Goal: Check status: Check status

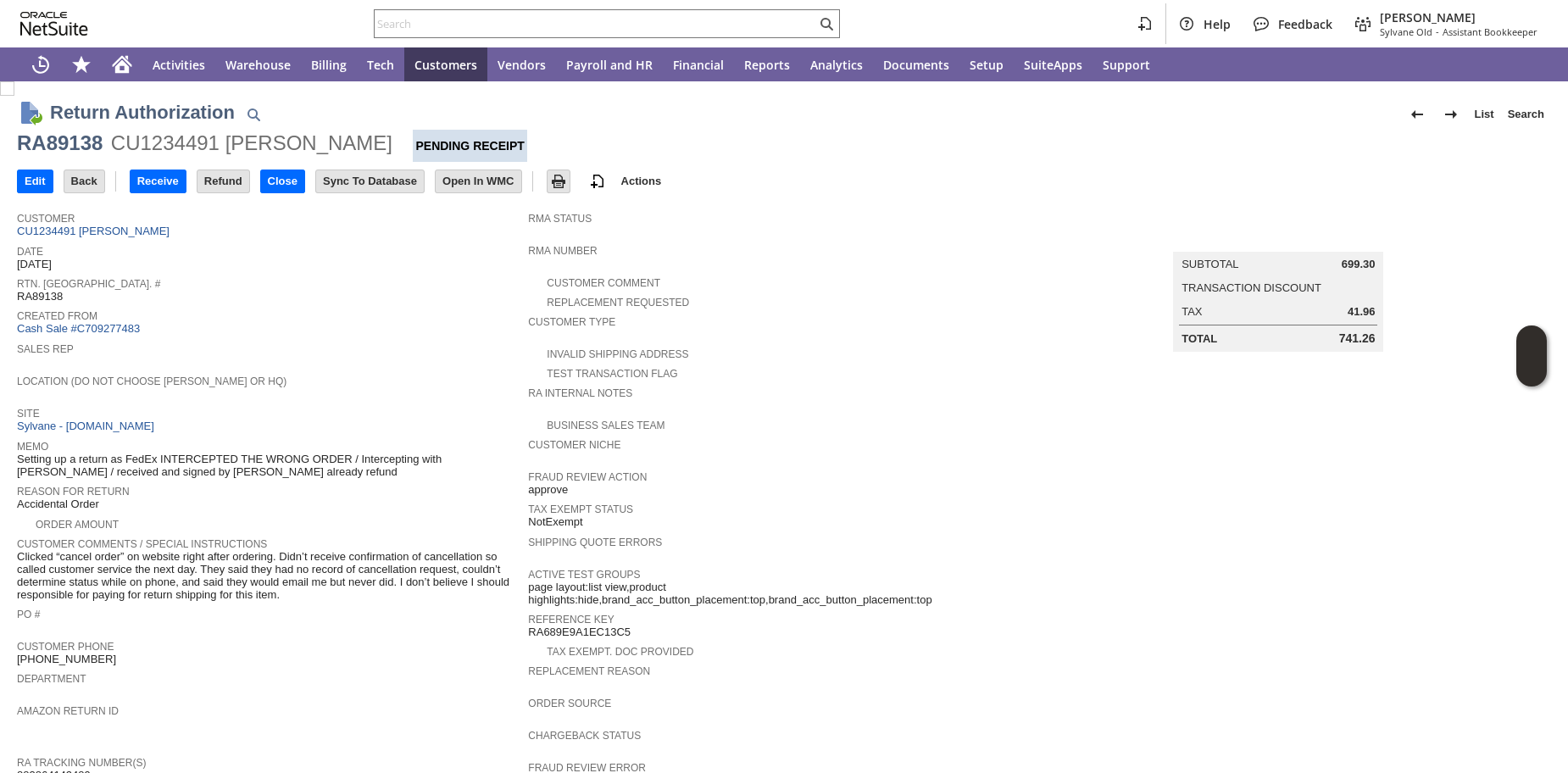
click at [396, 322] on span "Created From" at bounding box center [268, 313] width 503 height 17
click at [180, 182] on input "Receive" at bounding box center [158, 182] width 55 height 22
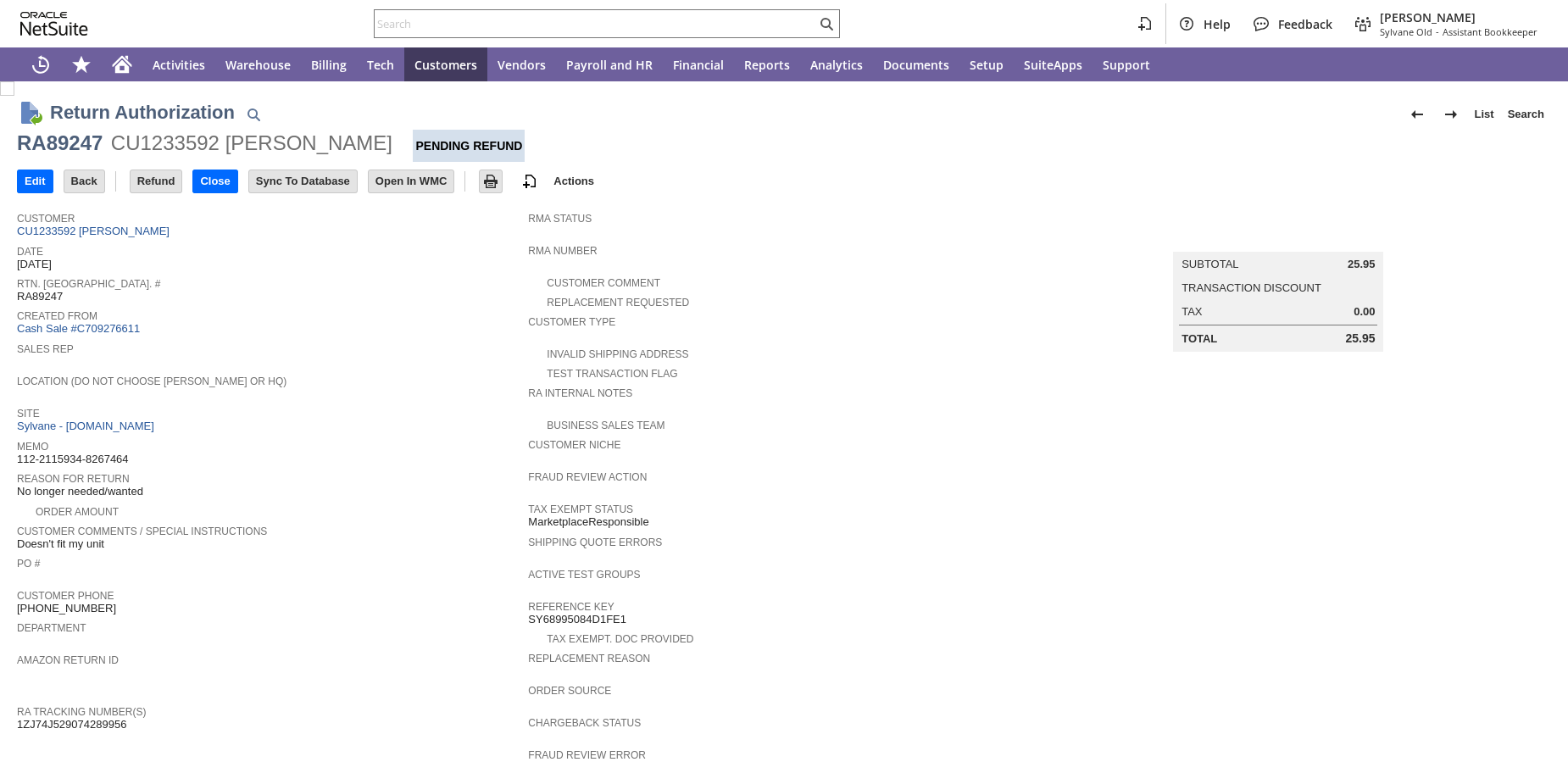
scroll to position [562, 0]
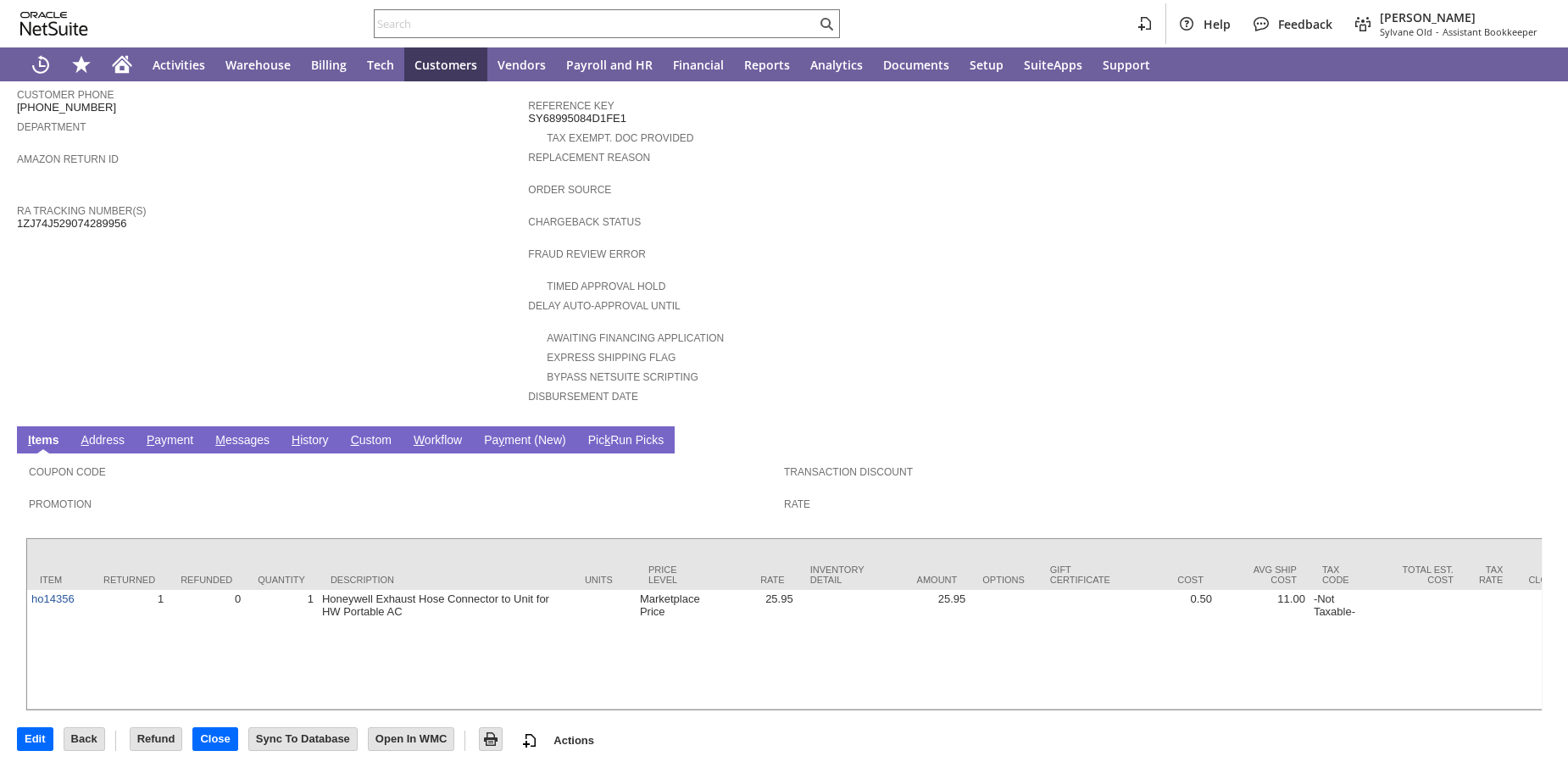
click at [324, 426] on td "H istory" at bounding box center [311, 440] width 59 height 27
click at [325, 433] on link "H istory" at bounding box center [311, 440] width 46 height 16
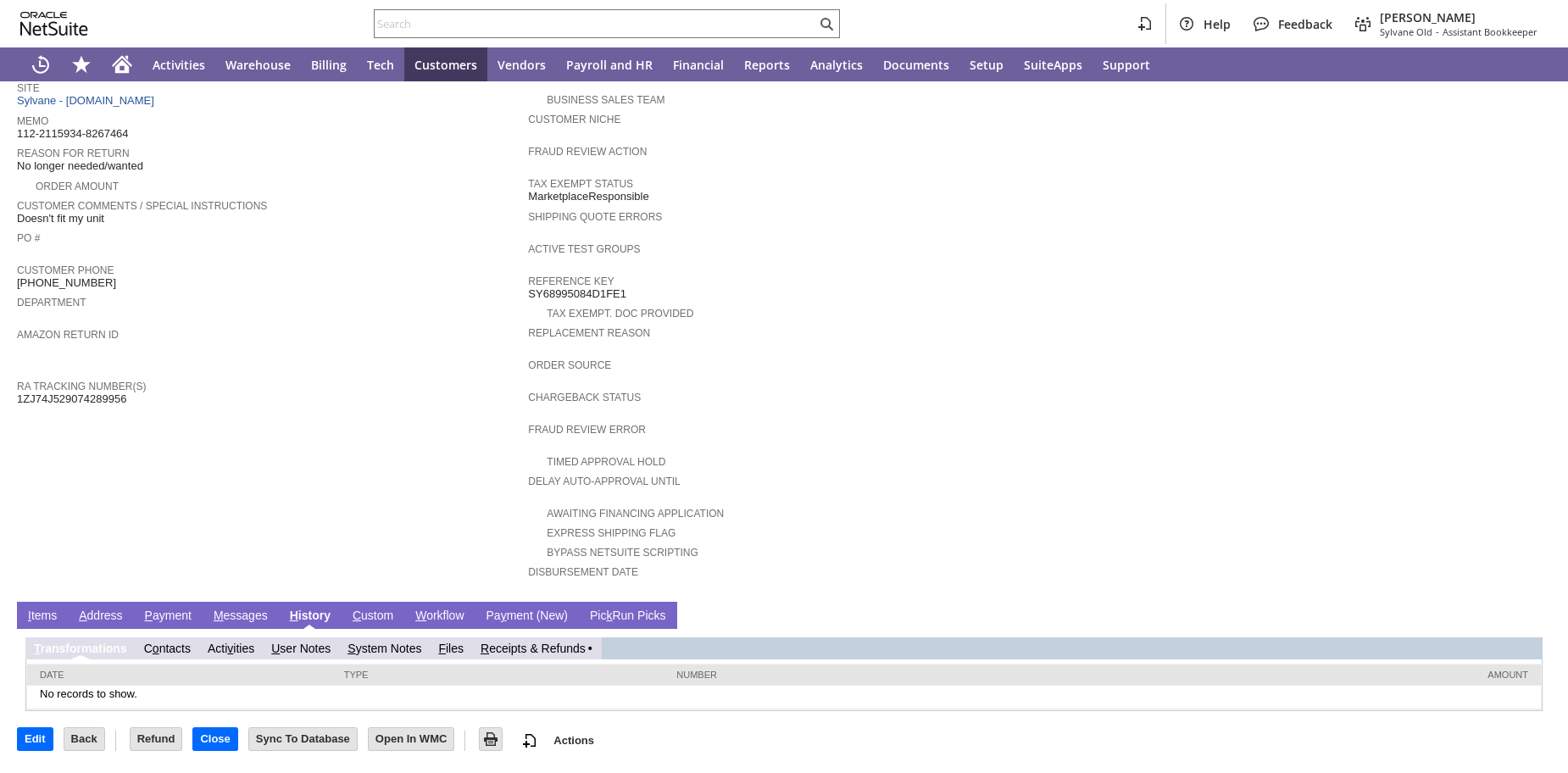
scroll to position [363, 0]
click at [586, 645] on link "R eceipts & Refunds" at bounding box center [540, 648] width 105 height 14
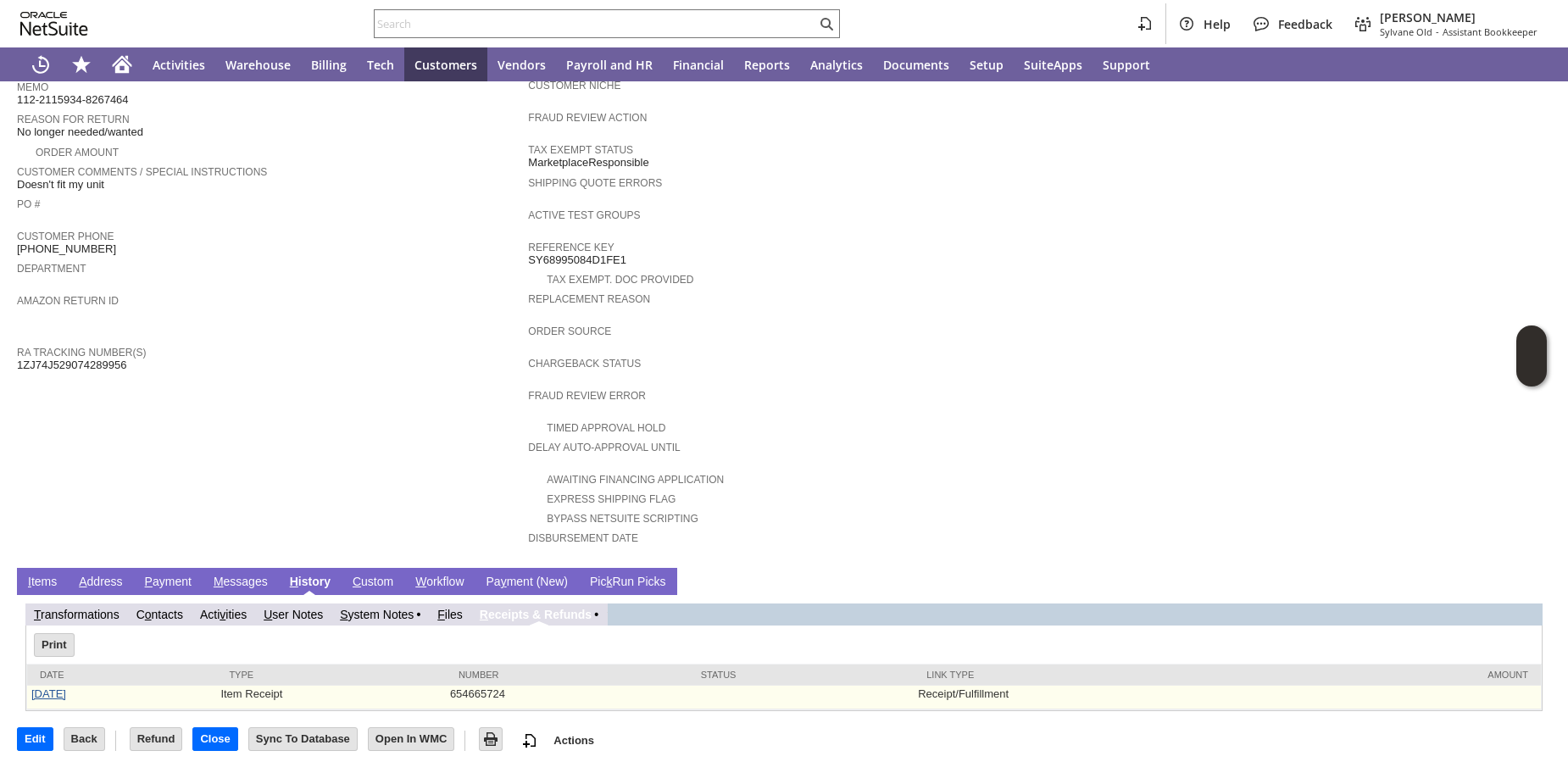
click at [45, 700] on link "9/4/2025" at bounding box center [48, 693] width 35 height 13
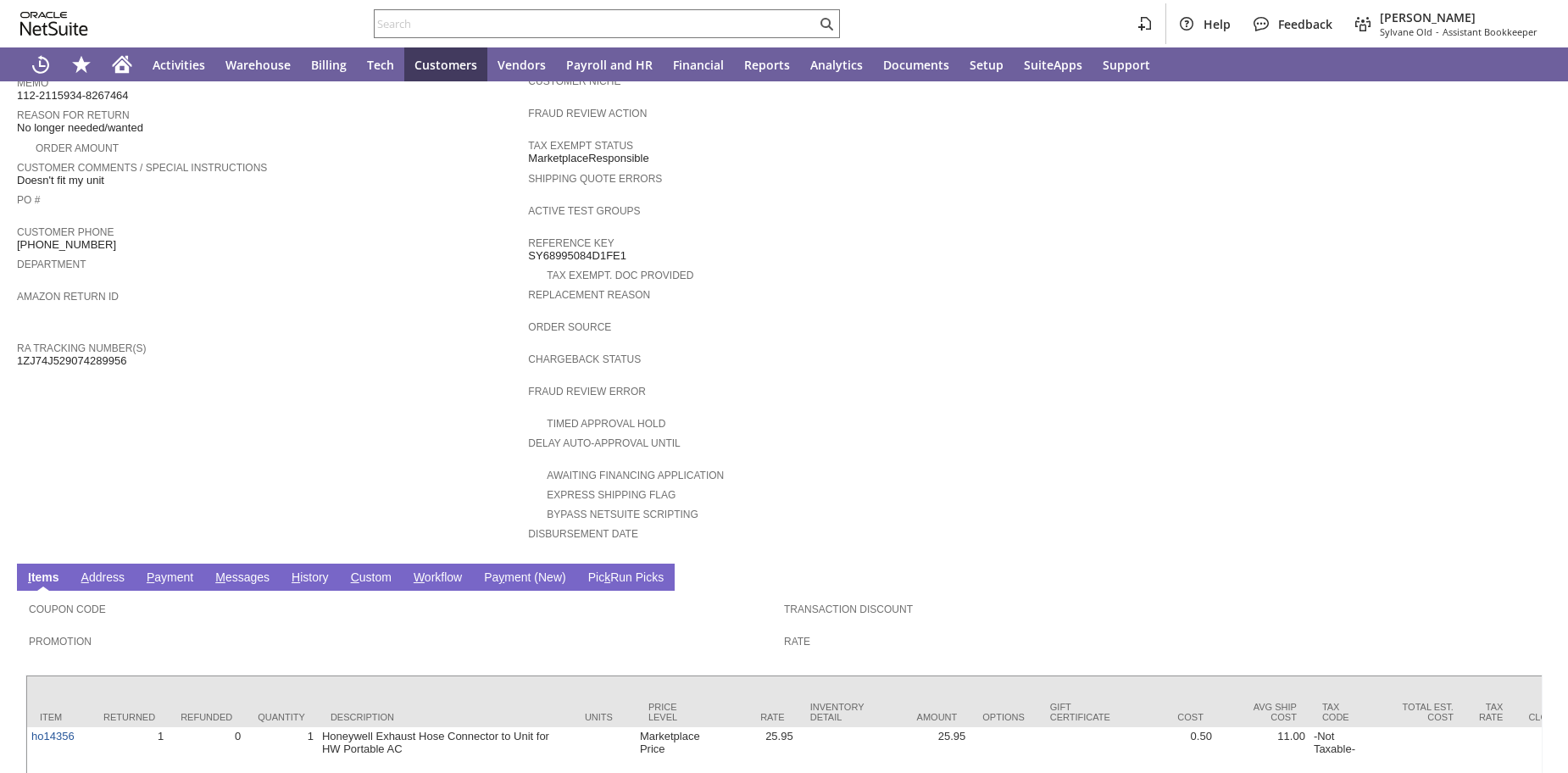
click at [404, 406] on td "Customer CU1233592 Brittany Wyas Date 8/20/2025 Rtn. Auth. # RA89247 Created Fr…" at bounding box center [273, 197] width 511 height 715
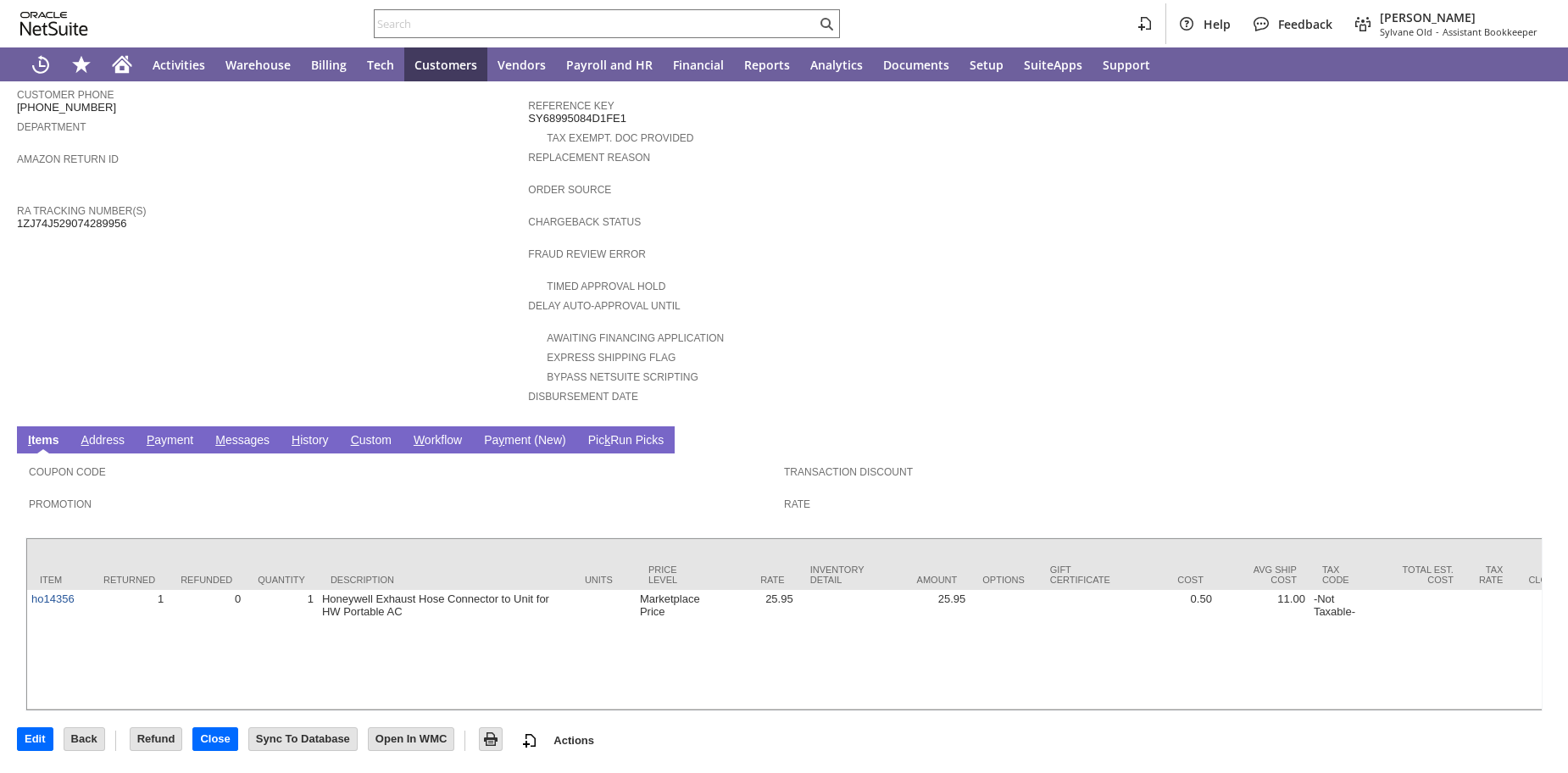
click at [327, 433] on link "H istory" at bounding box center [311, 440] width 46 height 16
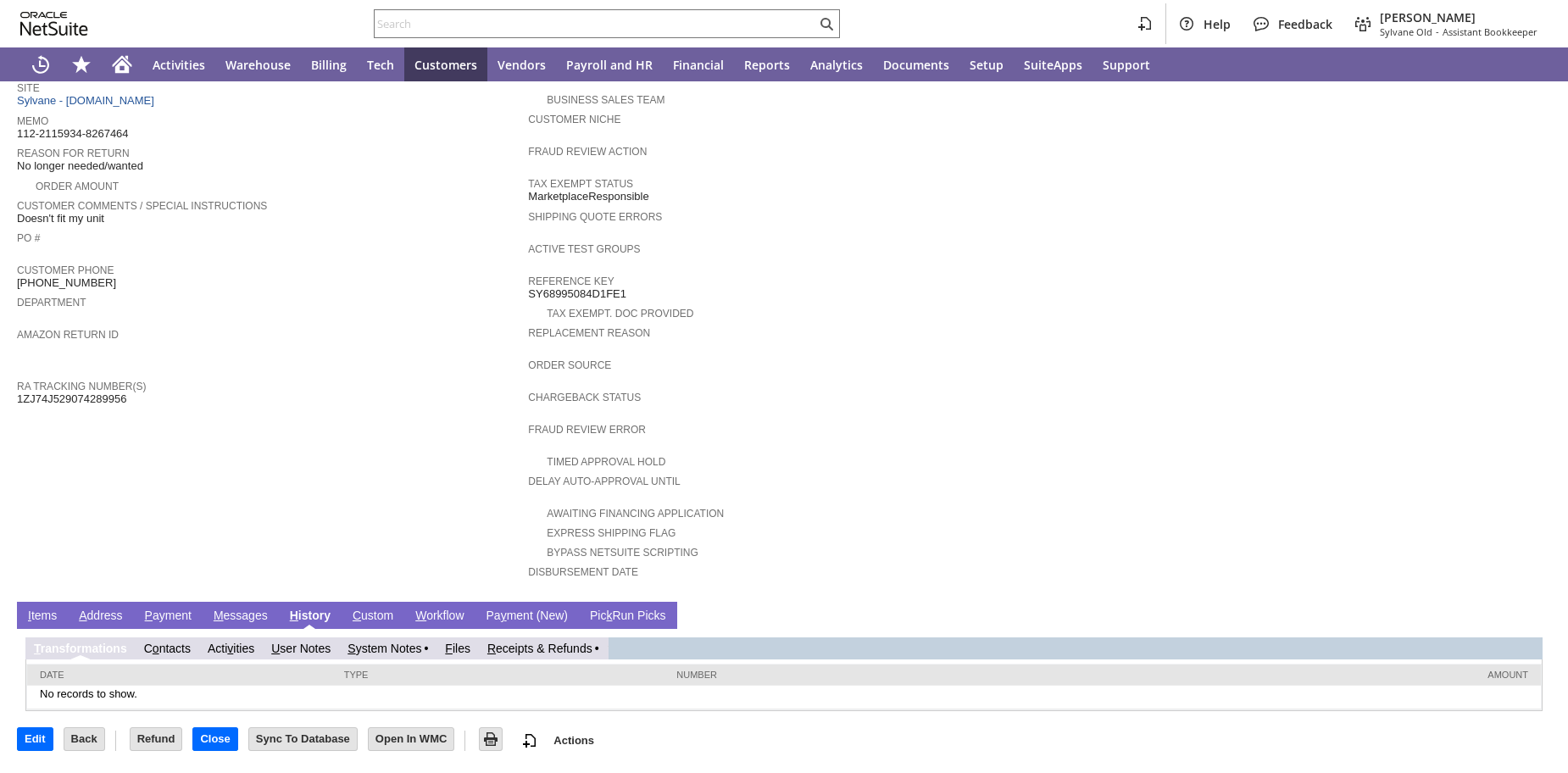
scroll to position [363, 0]
click at [593, 644] on link "R eceipts & Refunds" at bounding box center [540, 648] width 105 height 14
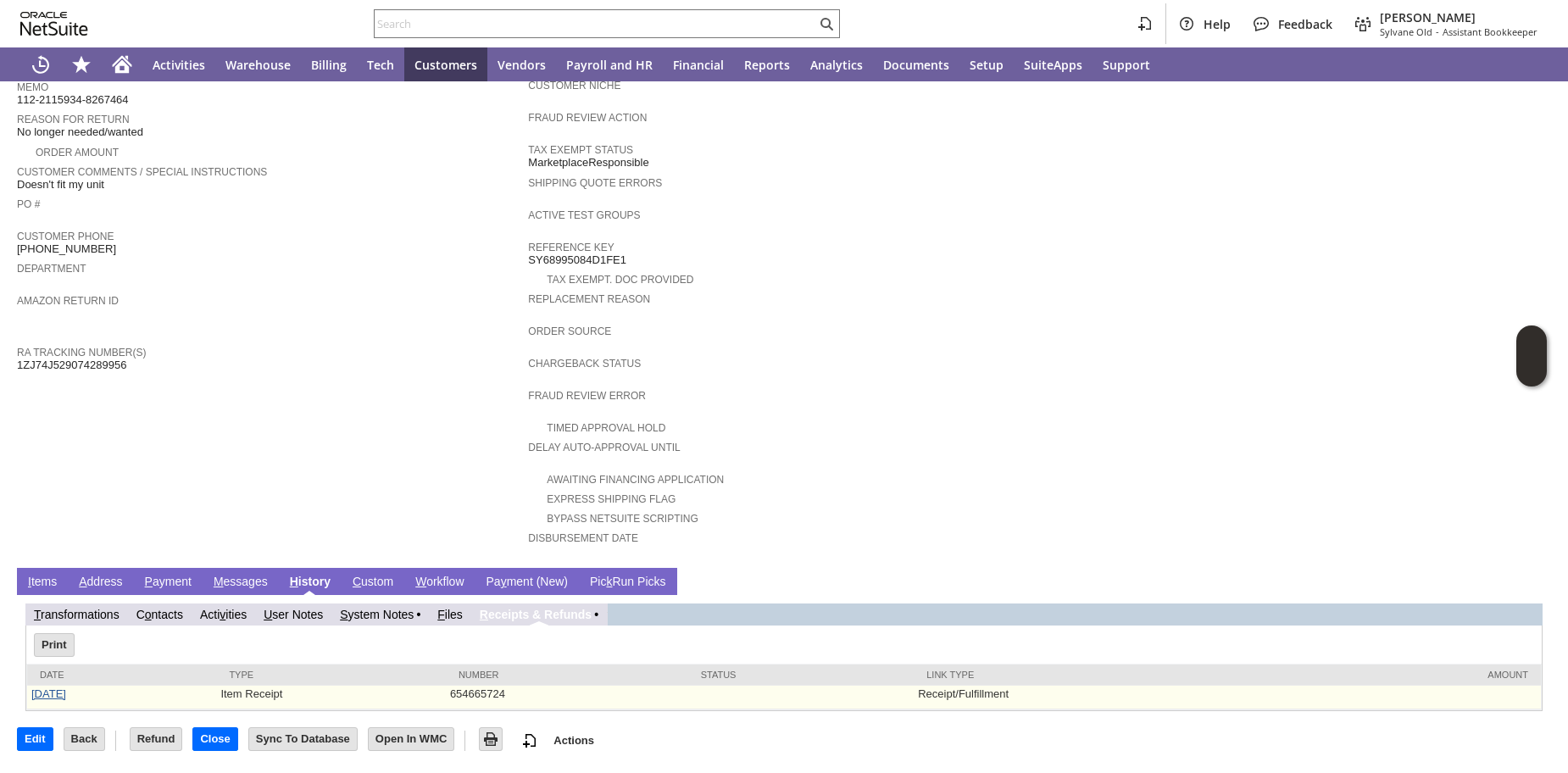
click at [38, 700] on link "9/4/2025" at bounding box center [48, 693] width 35 height 13
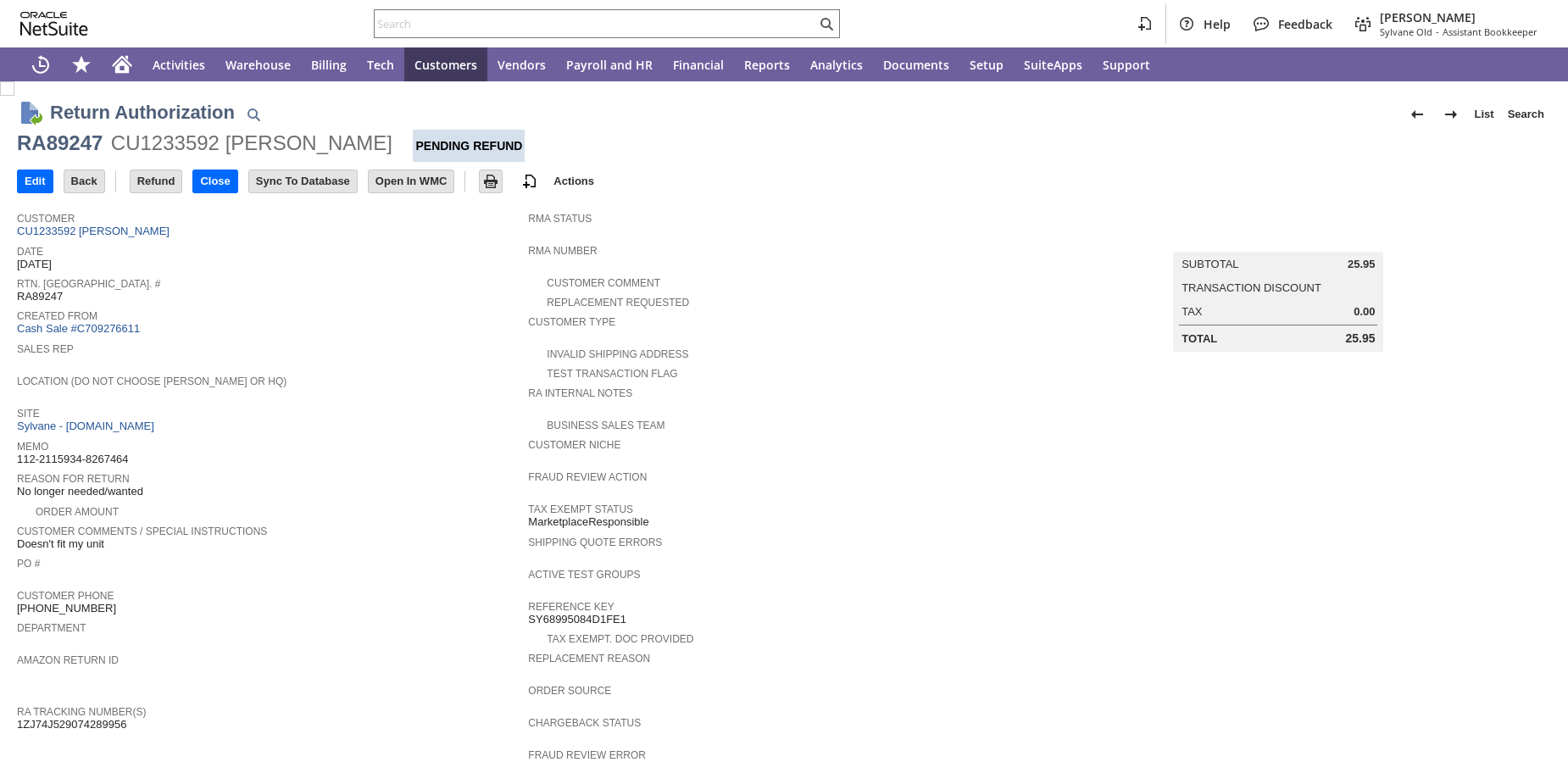
scroll to position [363, 0]
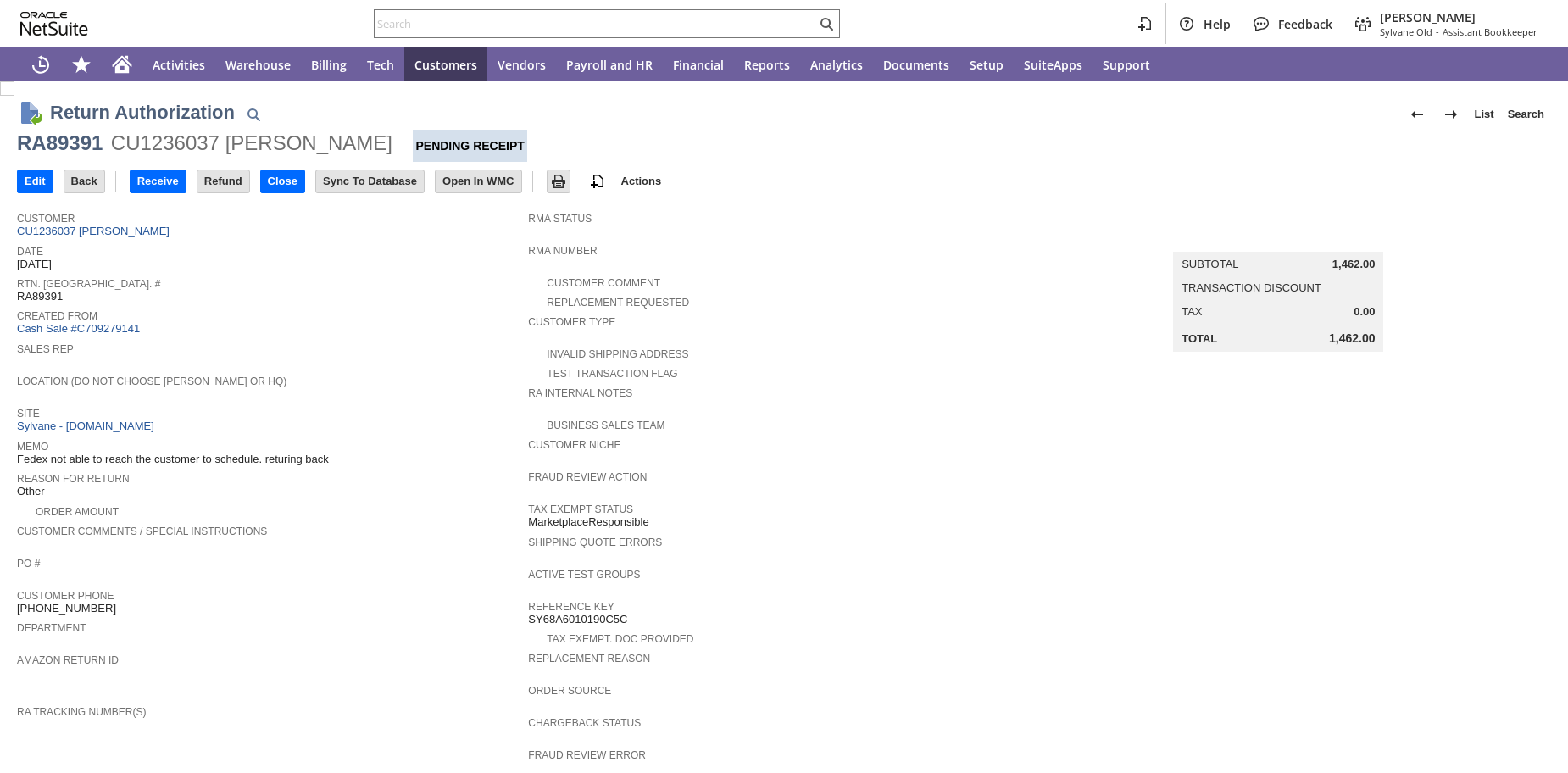
click at [310, 419] on span "Site" at bounding box center [268, 411] width 503 height 17
click at [43, 303] on span "RA89391" at bounding box center [40, 297] width 46 height 14
copy span "RA89391"
click at [347, 329] on div "Created From Cash Sale #C709279141" at bounding box center [268, 320] width 503 height 31
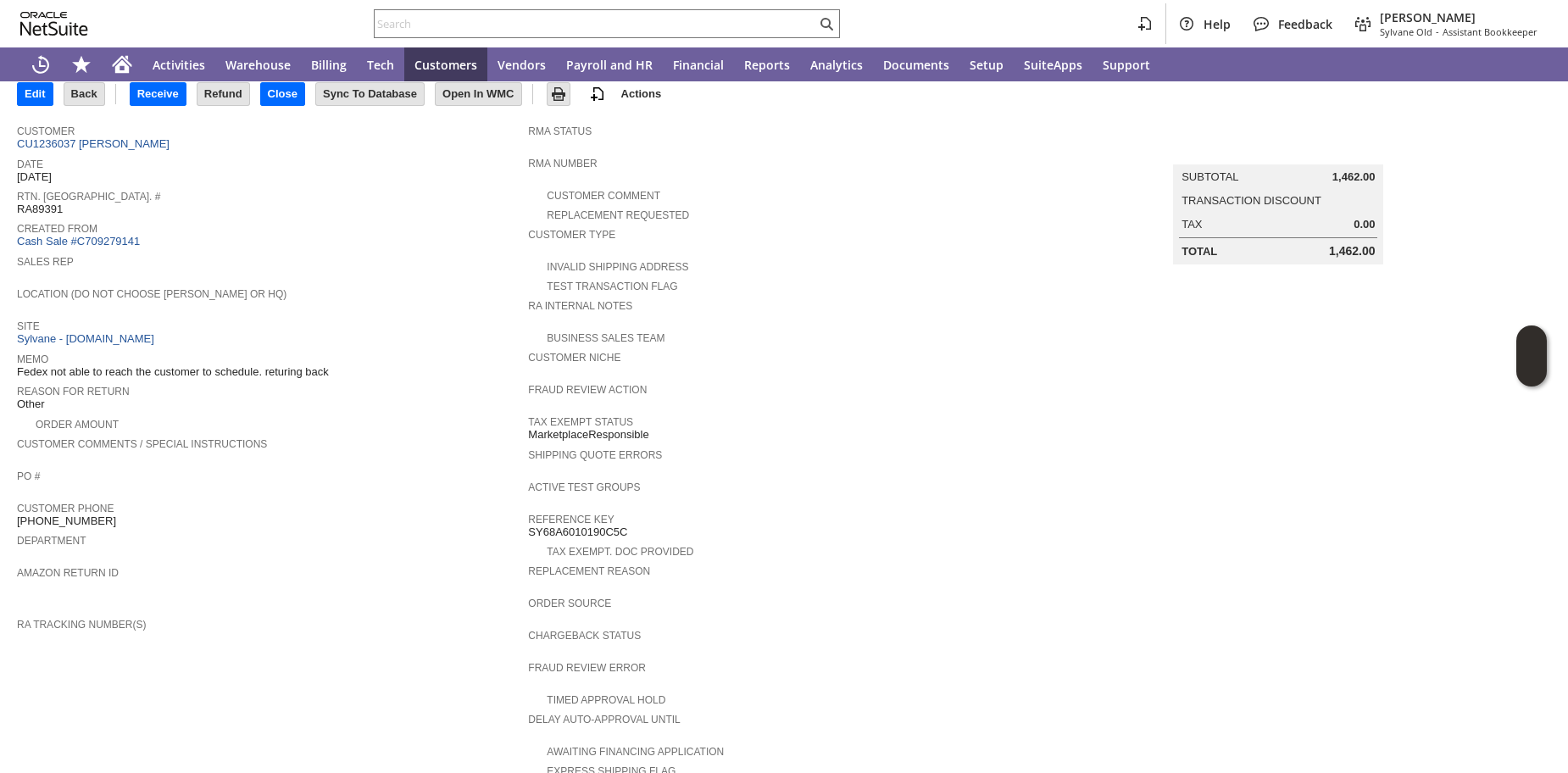
scroll to position [97, 0]
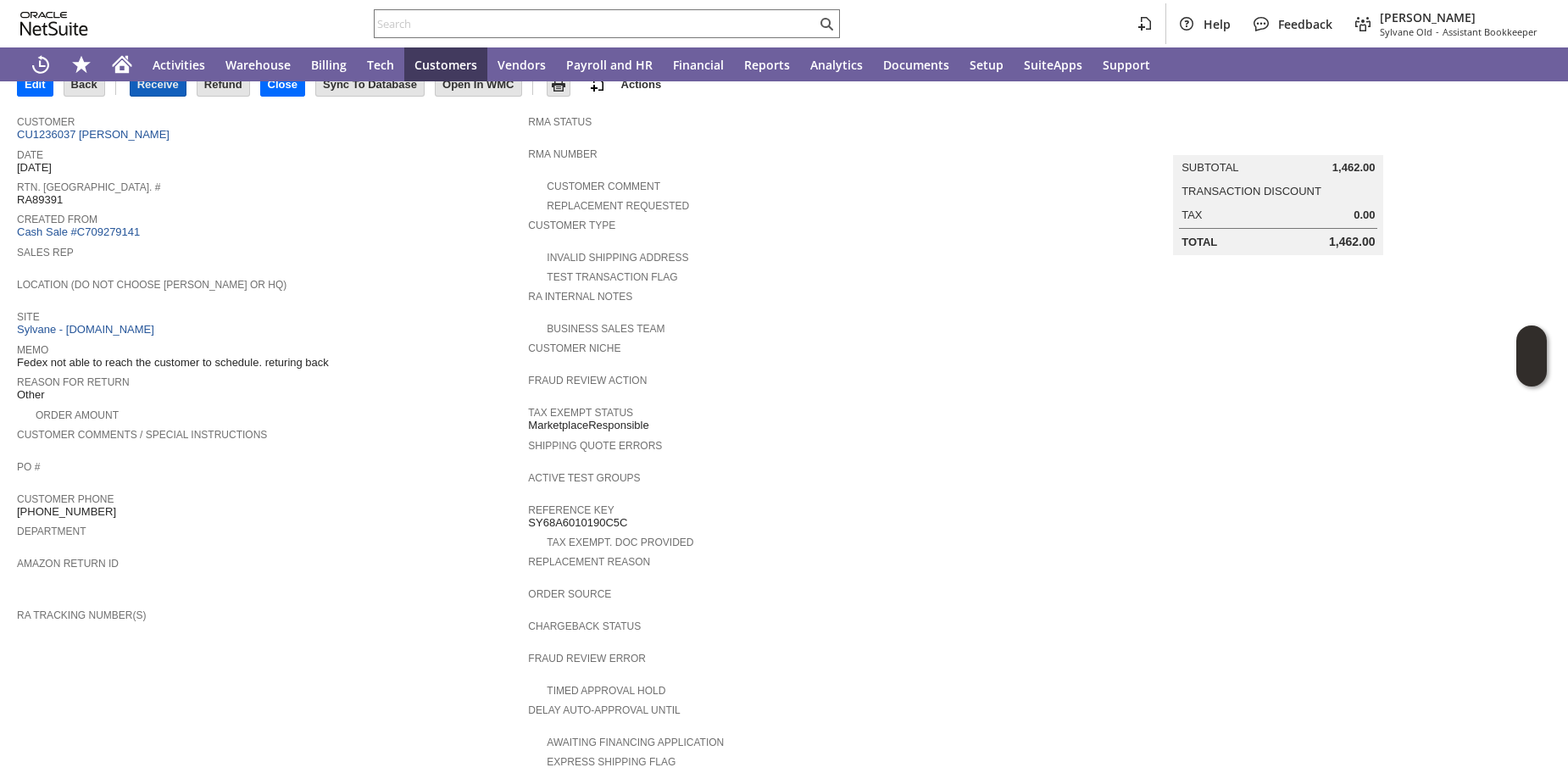
click at [167, 91] on input "Receive" at bounding box center [158, 85] width 55 height 22
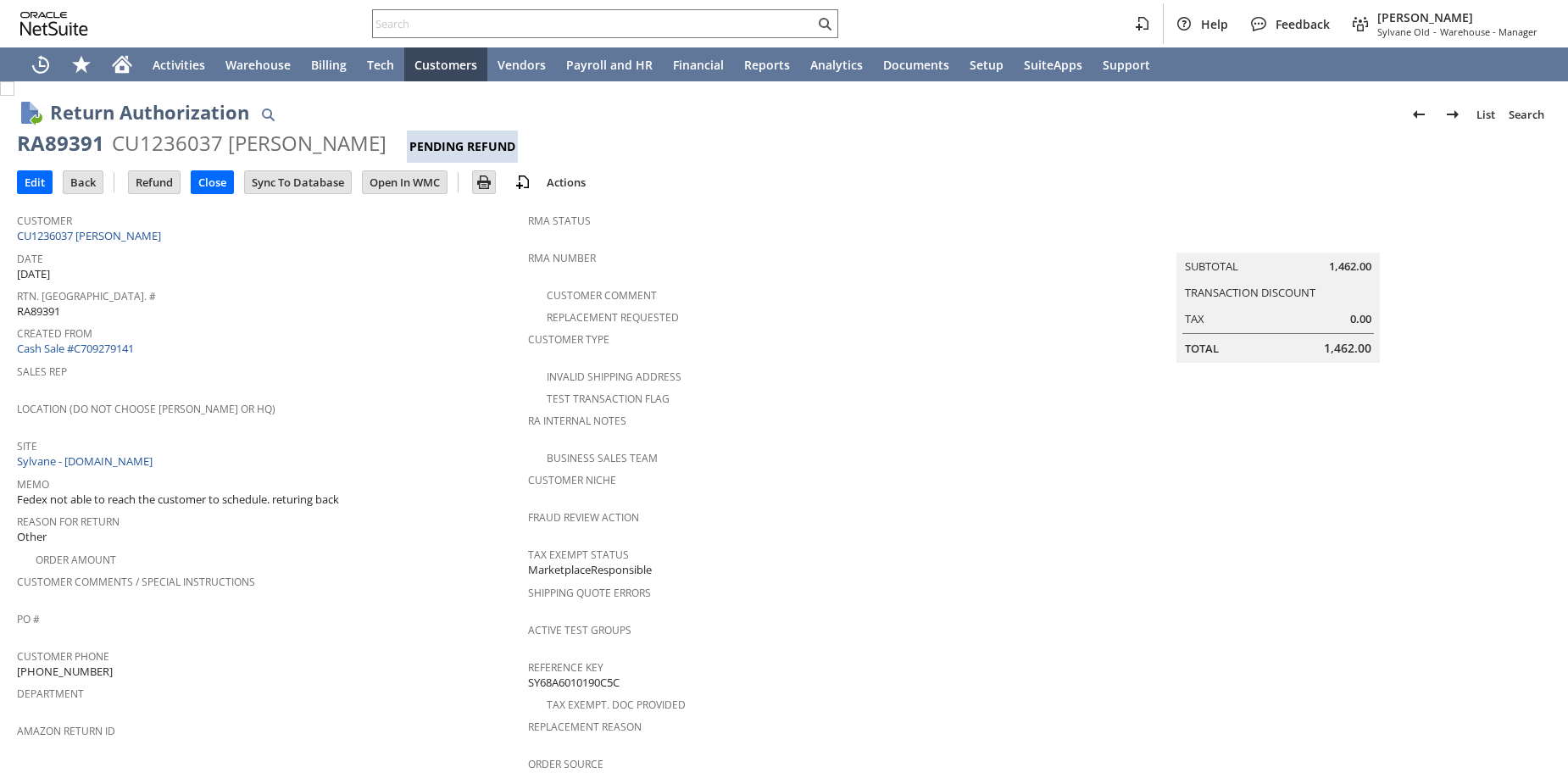
click at [176, 255] on span "Date" at bounding box center [268, 256] width 503 height 20
click at [400, 350] on div "Created From Cash Sale #C709279141" at bounding box center [268, 339] width 503 height 36
click at [710, 36] on div at bounding box center [604, 24] width 466 height 29
click at [707, 25] on input "text" at bounding box center [593, 24] width 441 height 20
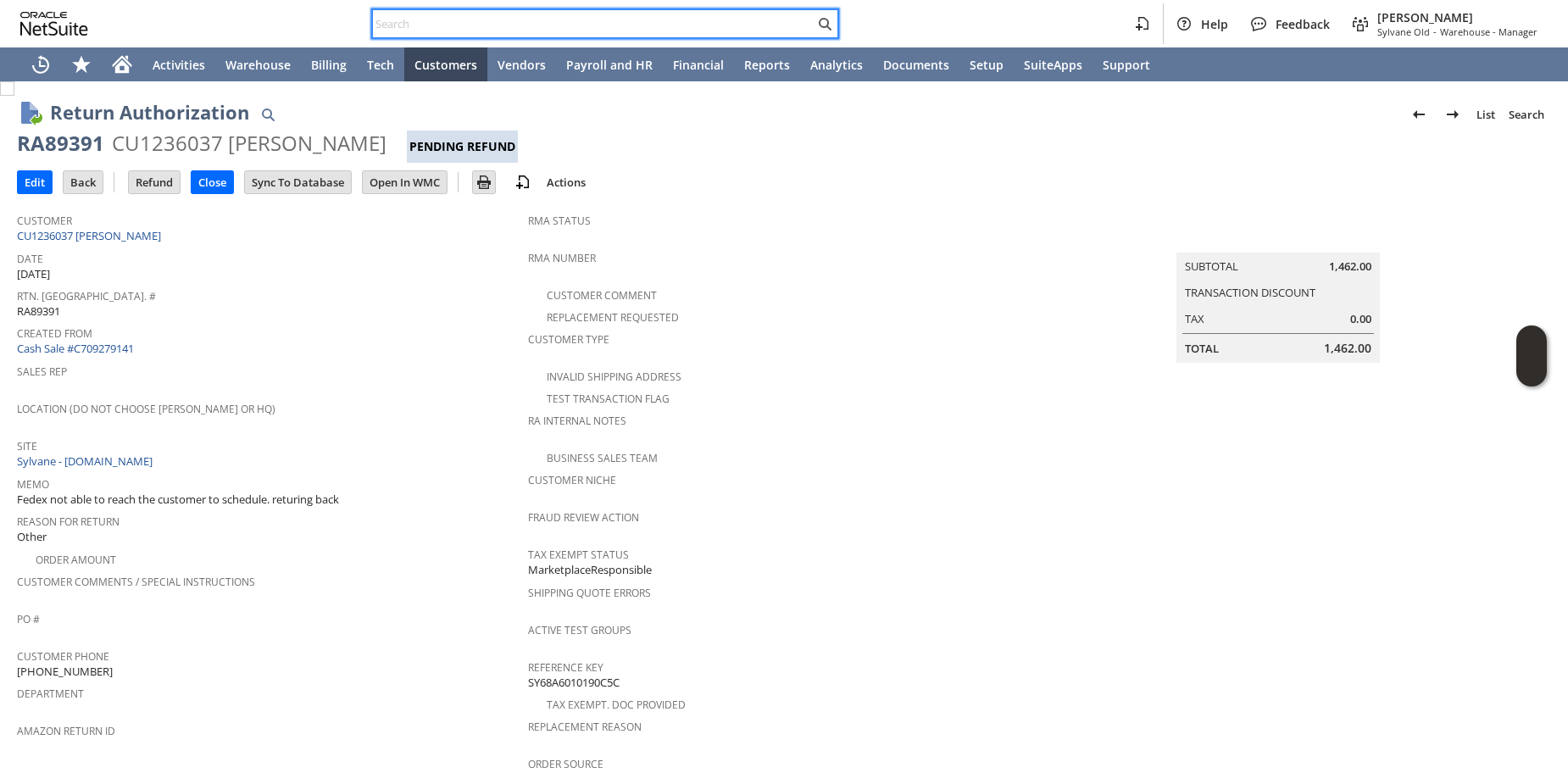
paste input "RA89512"
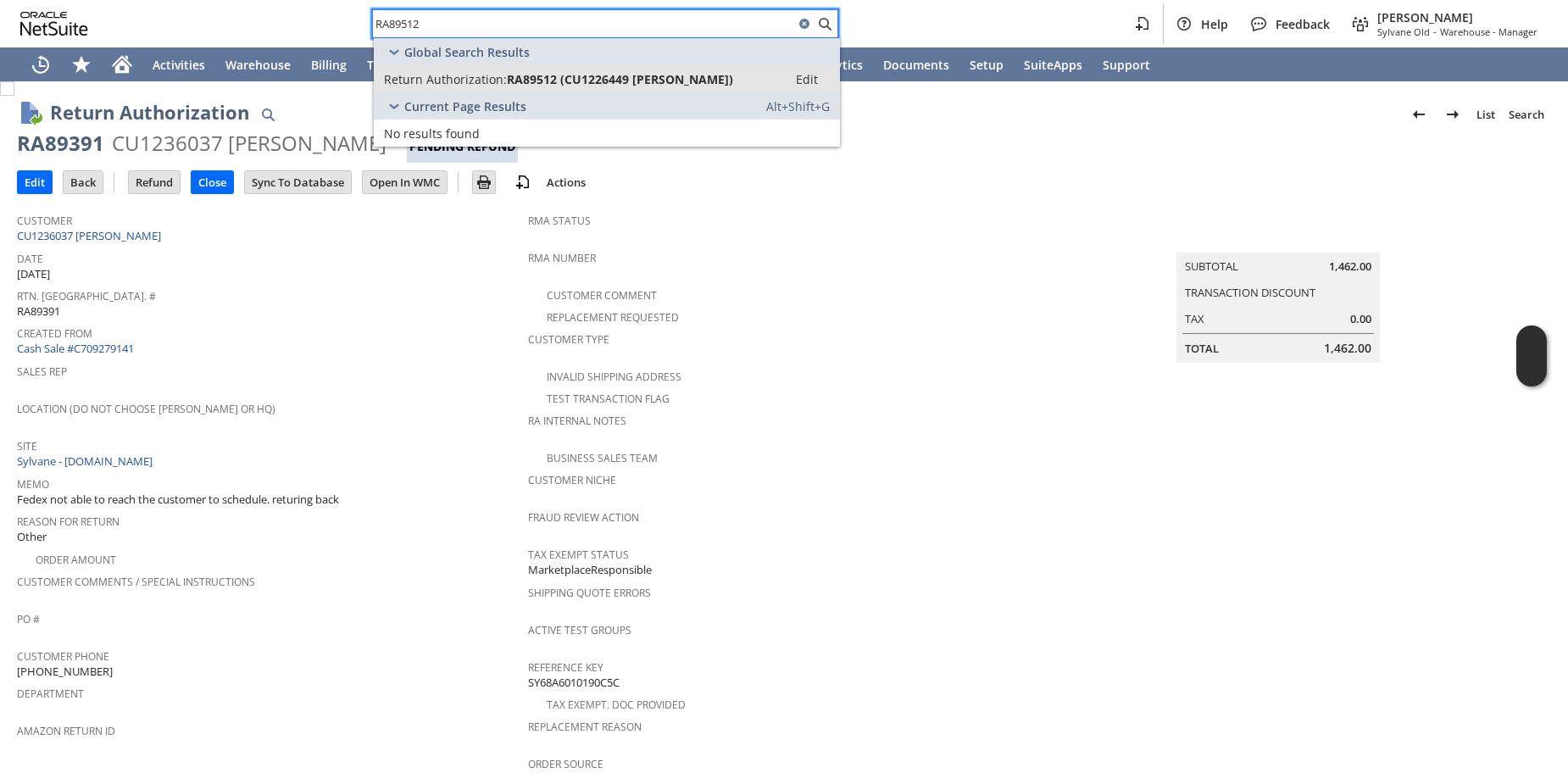
type input "RA89512"
click at [422, 77] on span "Return Authorization:" at bounding box center [445, 79] width 123 height 16
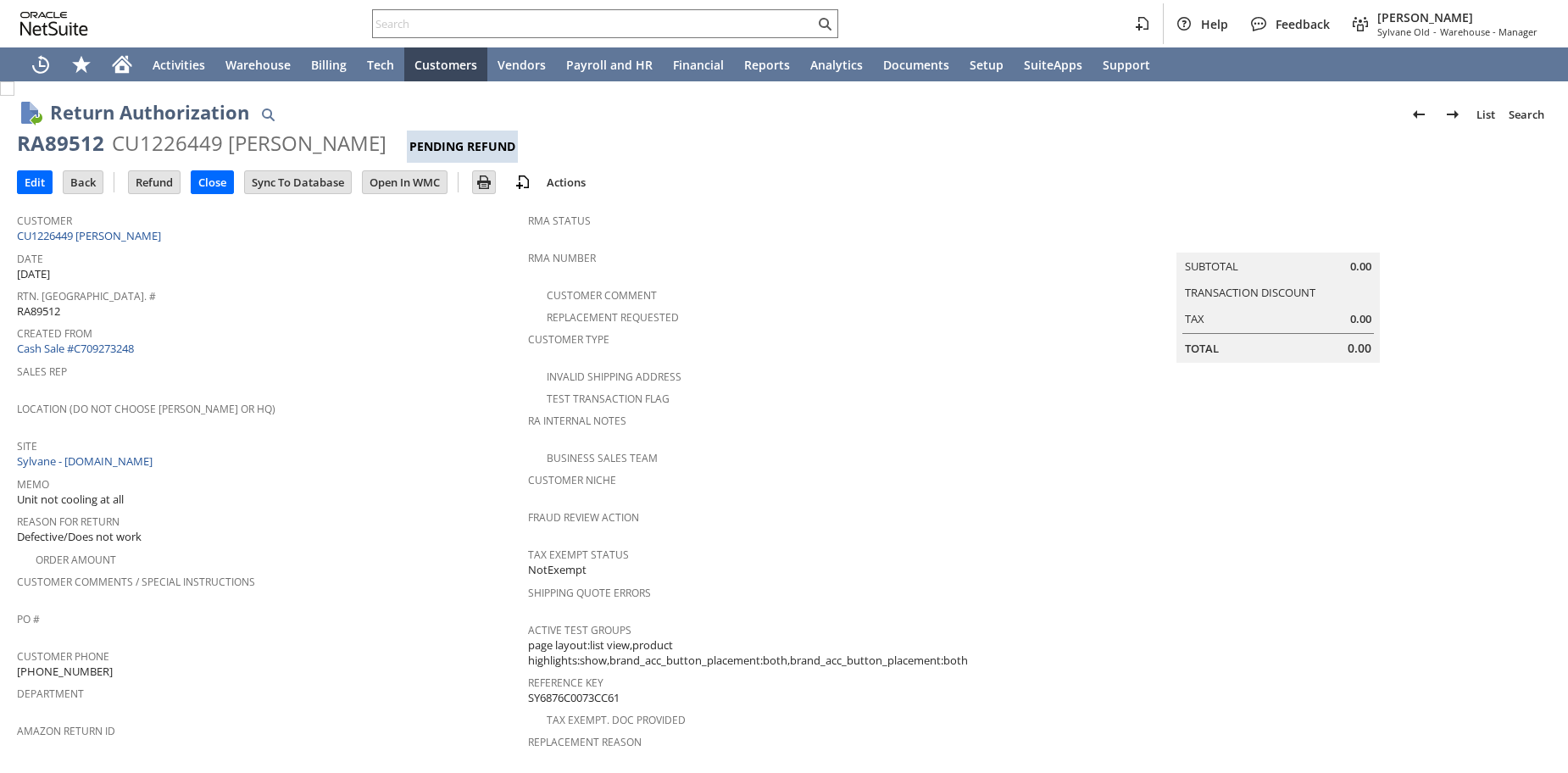
click at [405, 367] on span "Sales Rep" at bounding box center [268, 368] width 503 height 20
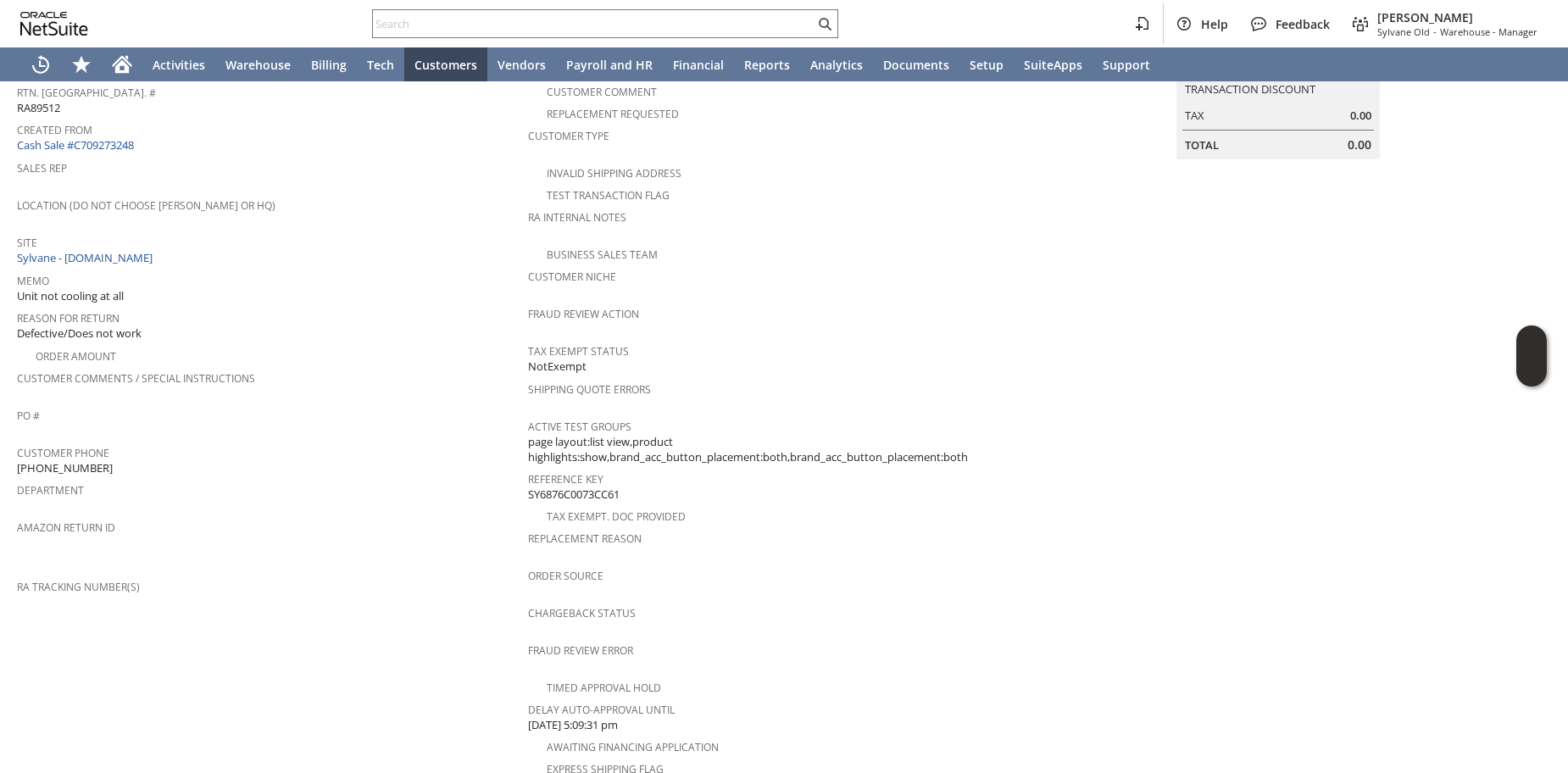
scroll to position [181, 0]
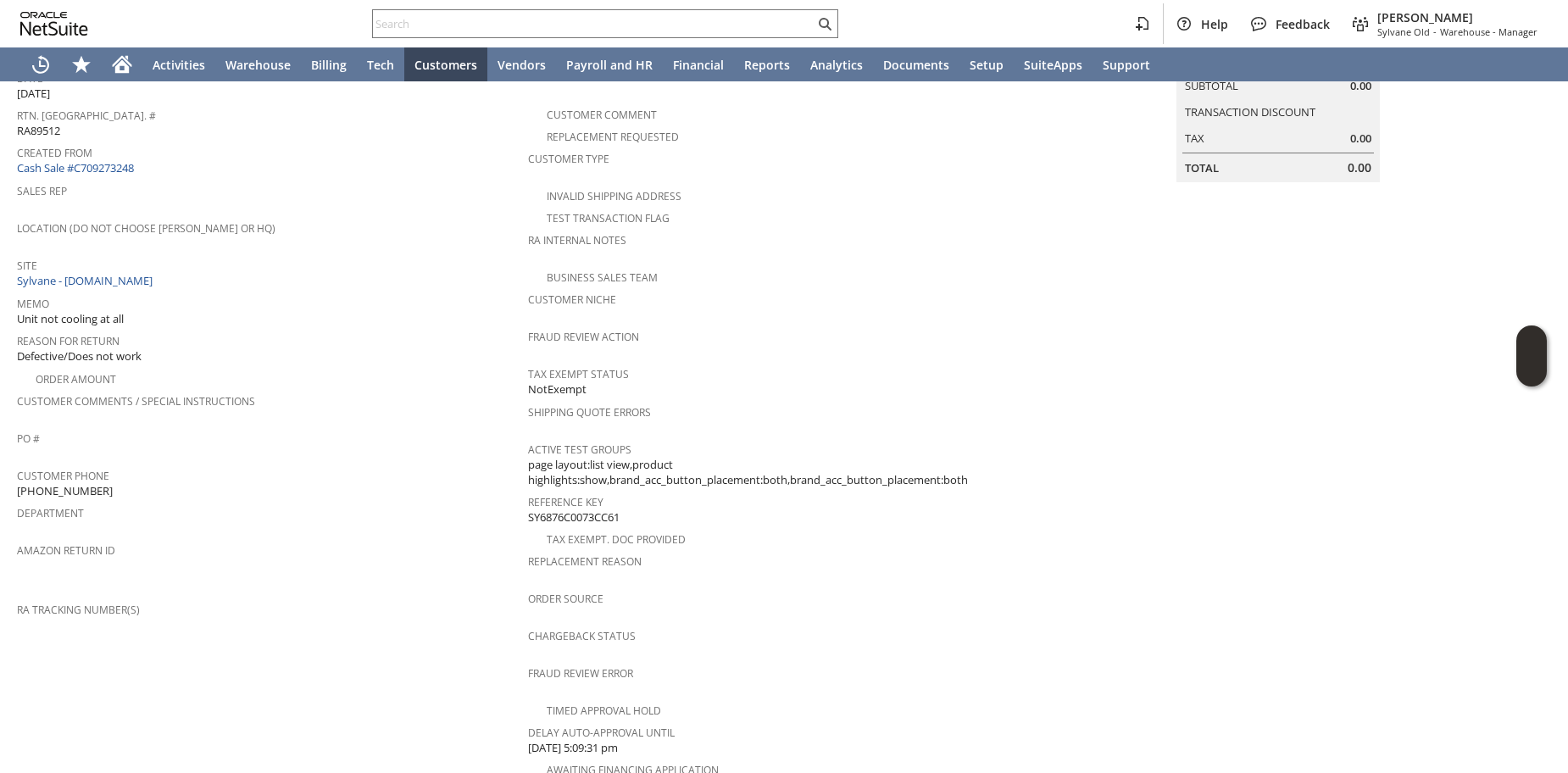
click at [142, 353] on span "Defective/Does not work" at bounding box center [79, 356] width 125 height 16
click at [407, 19] on input "text" at bounding box center [593, 24] width 441 height 20
paste input "RA89021"
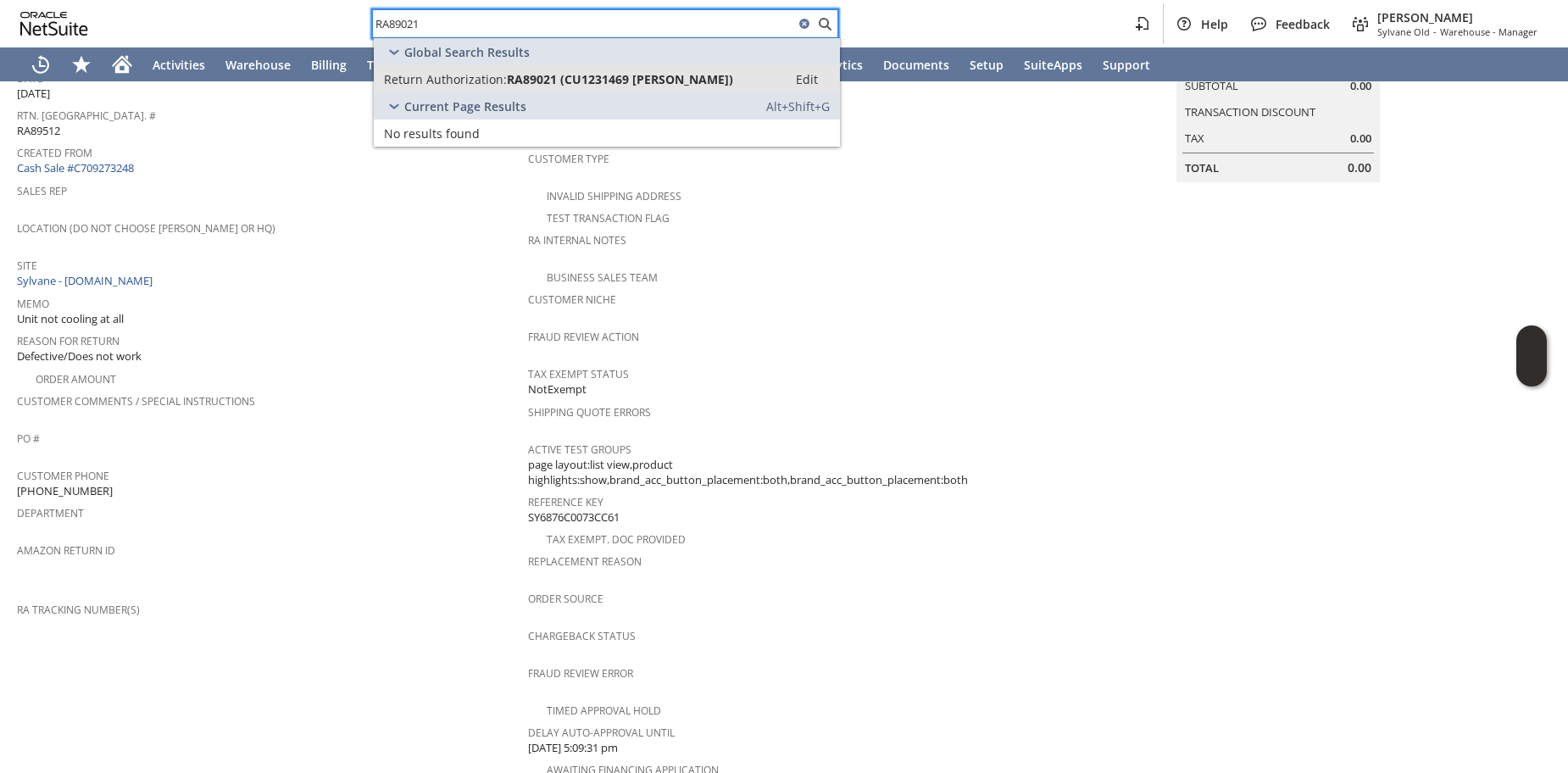
type input "RA89021"
click at [463, 85] on span "Return Authorization:" at bounding box center [445, 79] width 123 height 16
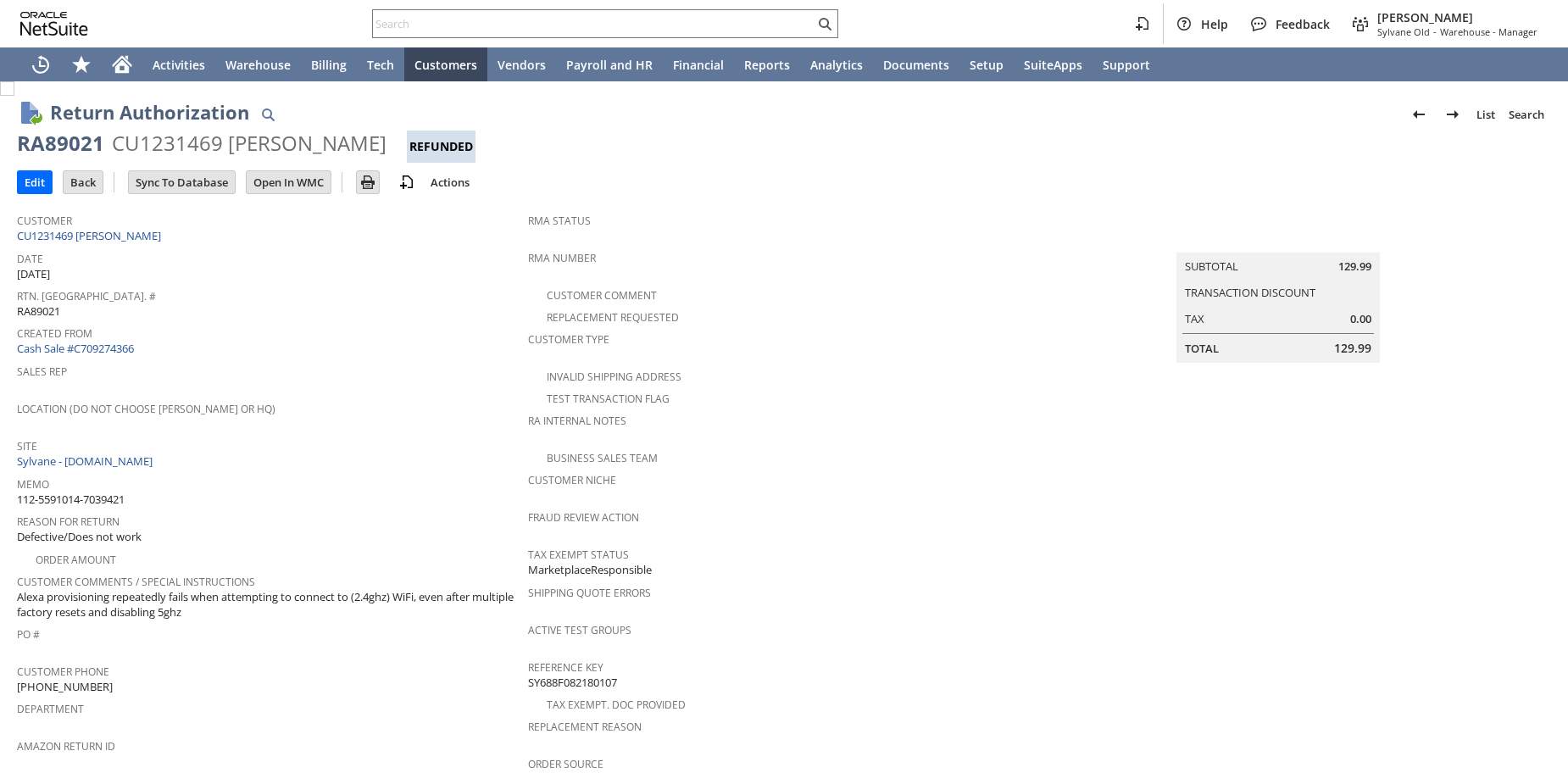
scroll to position [597, 0]
